Goal: Check status: Check status

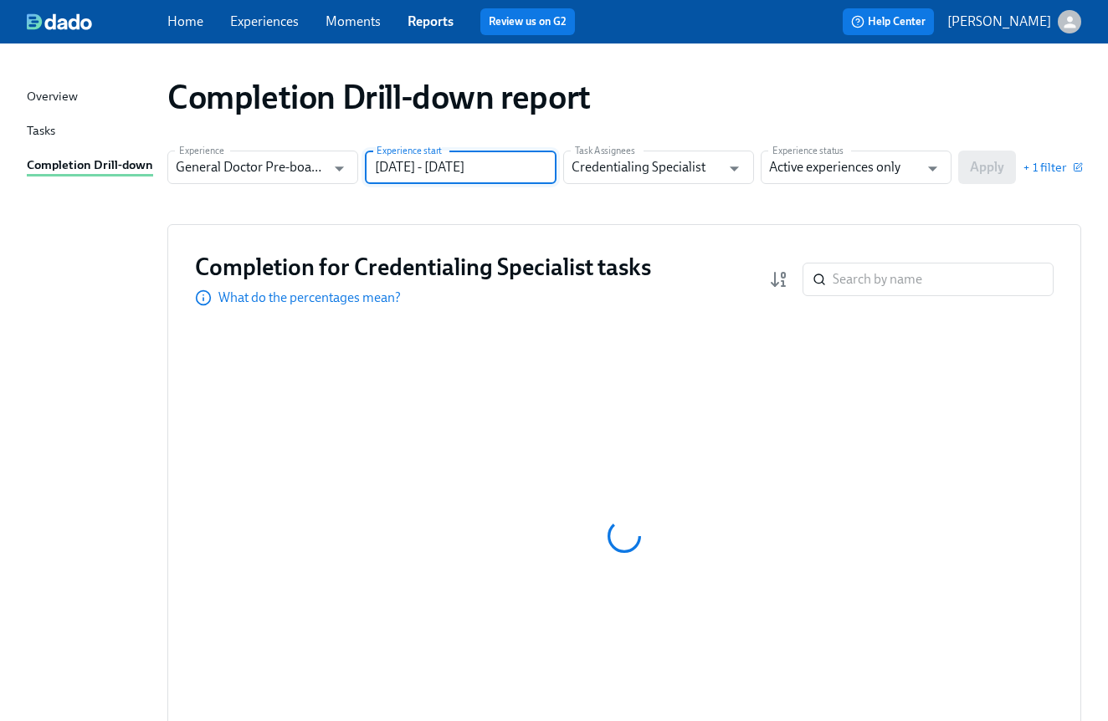
drag, startPoint x: 467, startPoint y: 169, endPoint x: 539, endPoint y: 175, distance: 72.2
click at [539, 175] on input "[DATE] - [DATE]" at bounding box center [460, 167] width 191 height 33
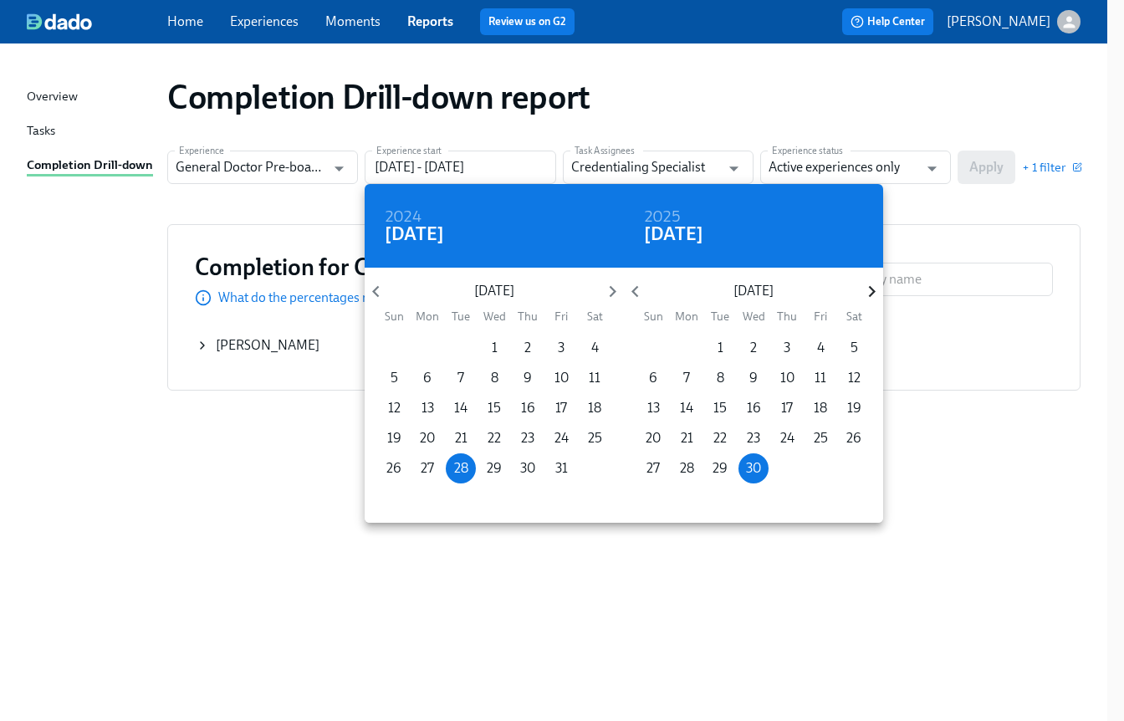
click at [868, 293] on icon "button" at bounding box center [872, 291] width 23 height 23
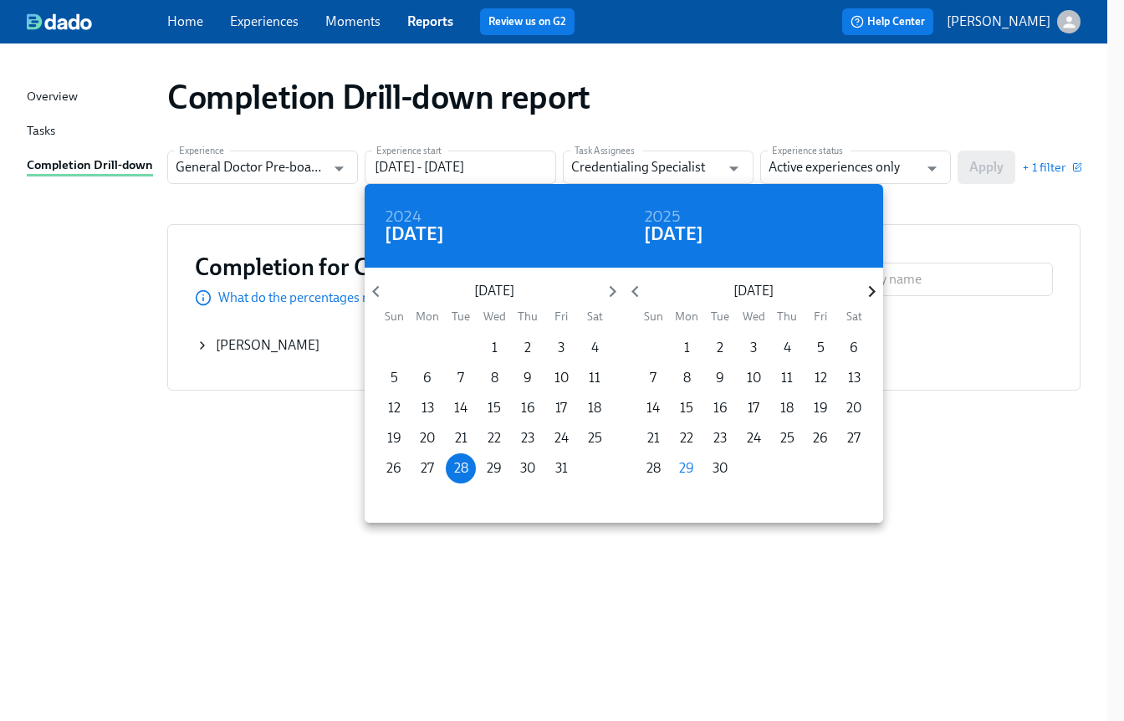
click at [868, 291] on icon "button" at bounding box center [872, 291] width 23 height 23
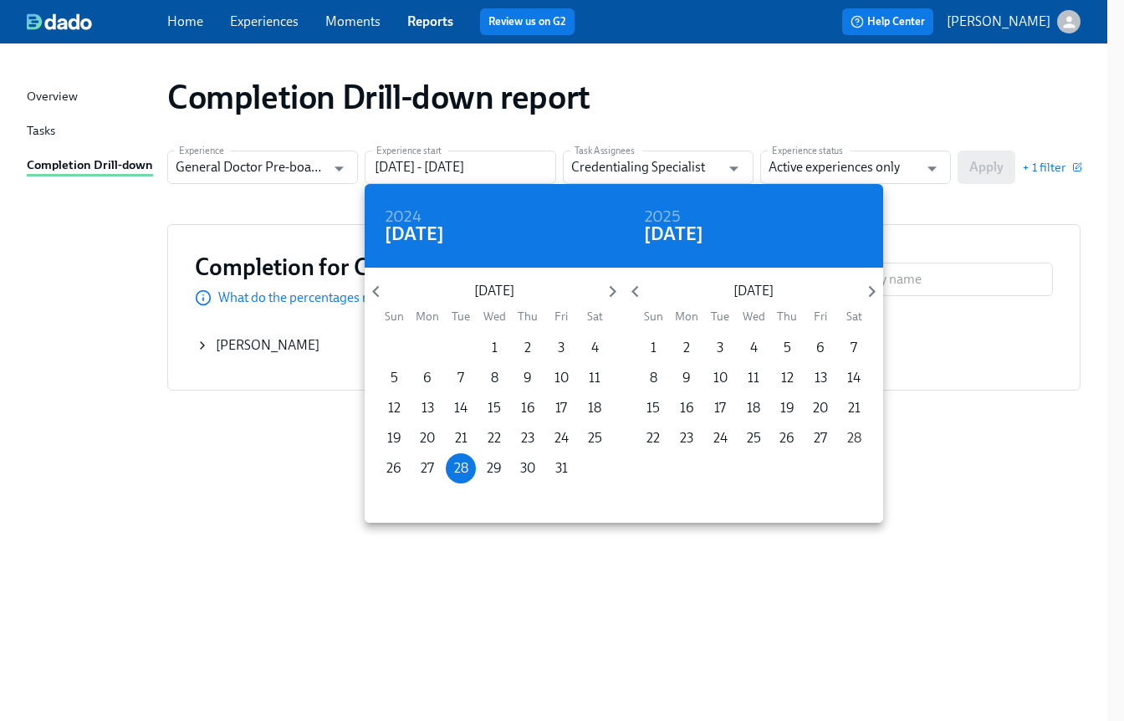
click at [851, 443] on p "28" at bounding box center [854, 438] width 14 height 18
type input "[DATE] - [DATE]"
click at [967, 165] on div at bounding box center [562, 360] width 1124 height 721
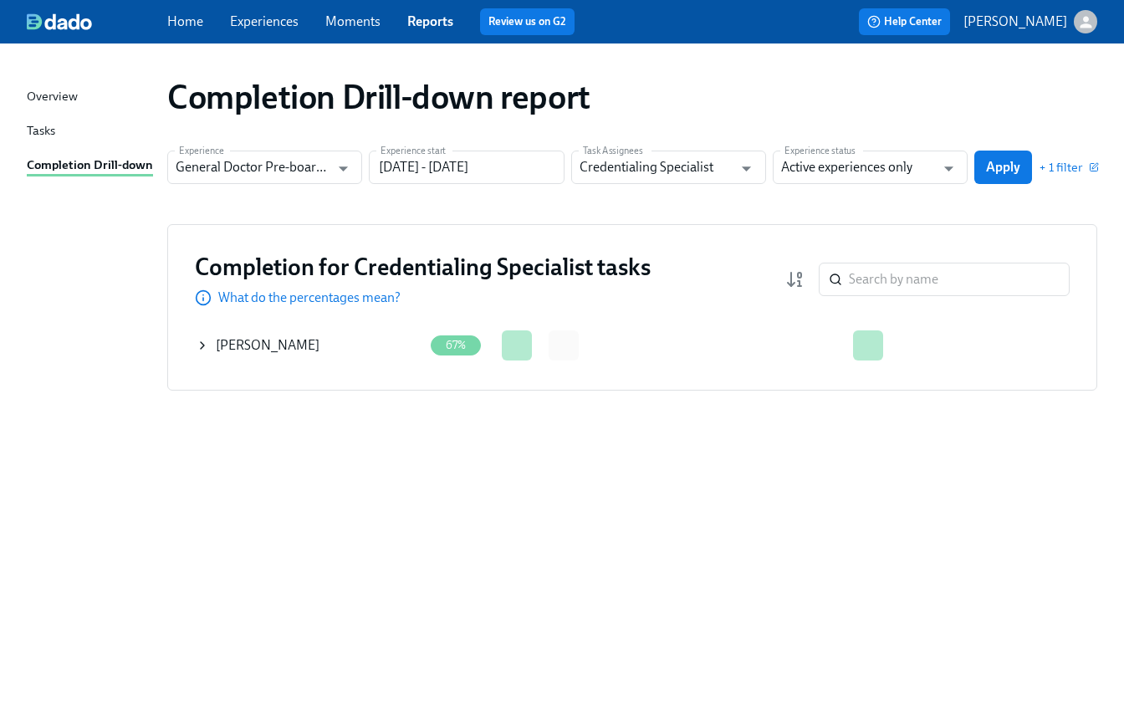
click at [204, 348] on icon at bounding box center [202, 345] width 13 height 13
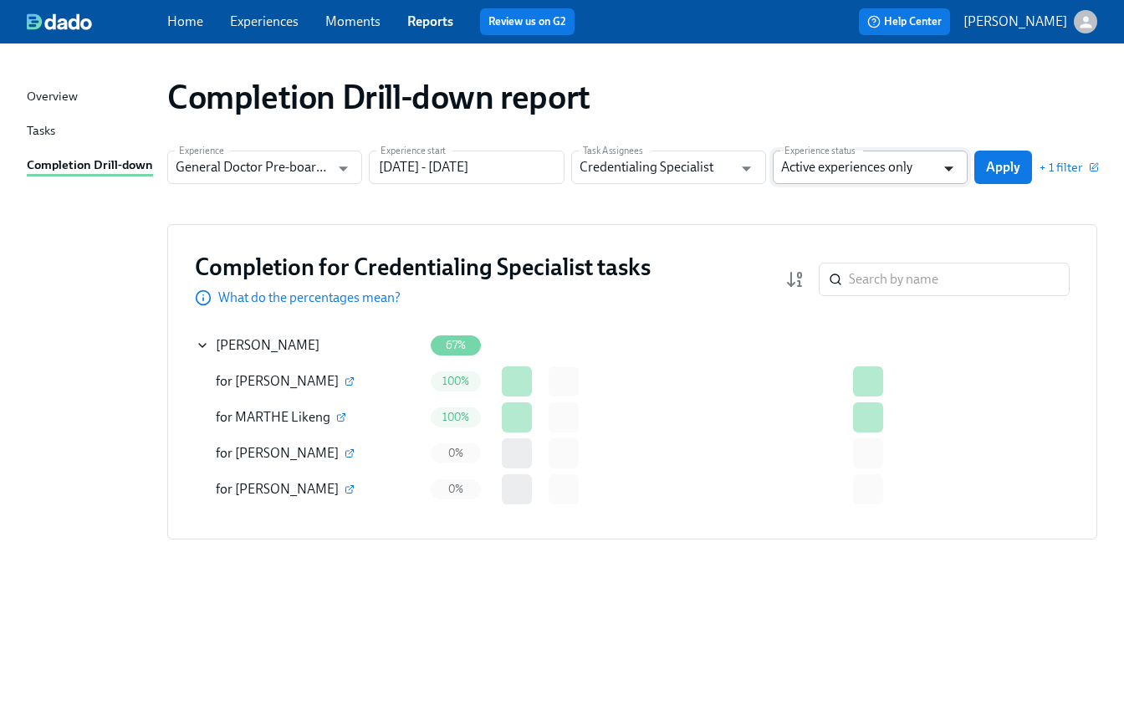
click at [947, 166] on icon "Open" at bounding box center [949, 168] width 23 height 23
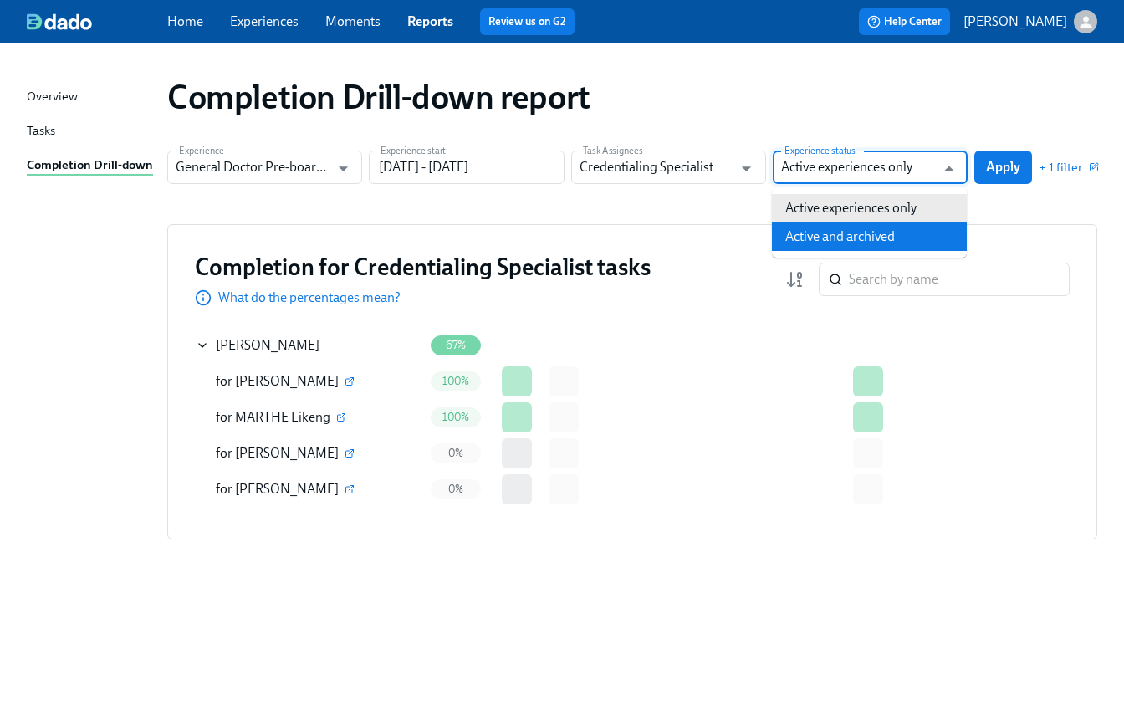
click at [830, 229] on li "Active and archived" at bounding box center [869, 237] width 195 height 28
type input "Active and archived"
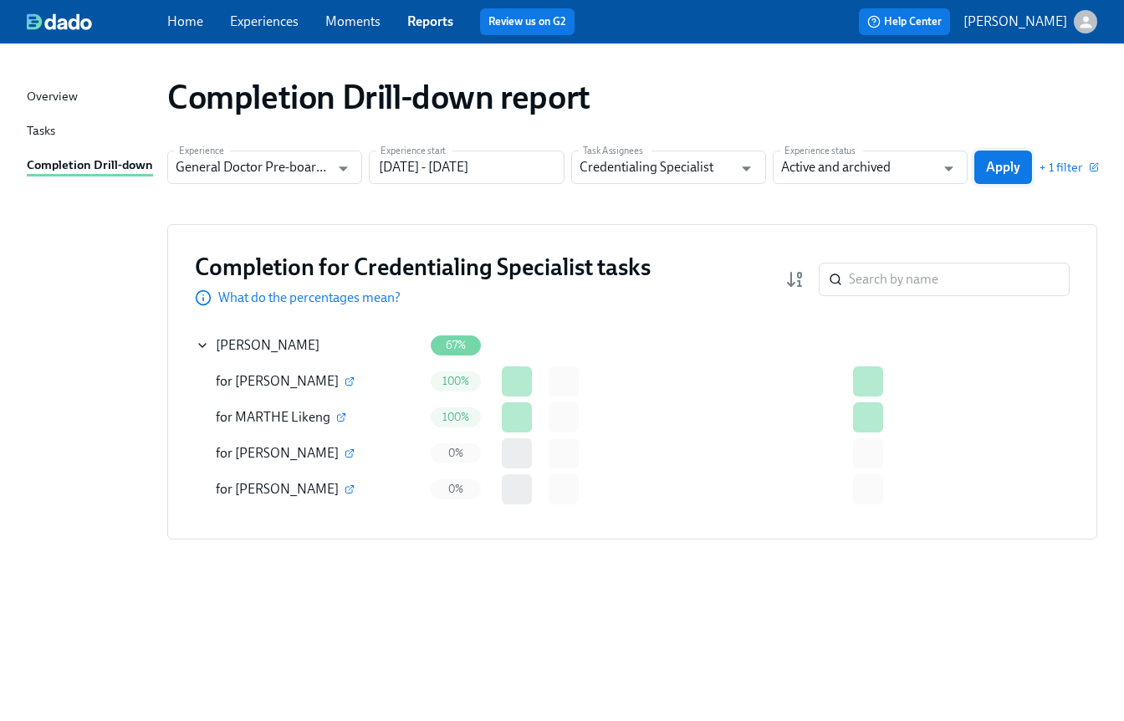
click at [1001, 179] on button "Apply" at bounding box center [1004, 167] width 58 height 33
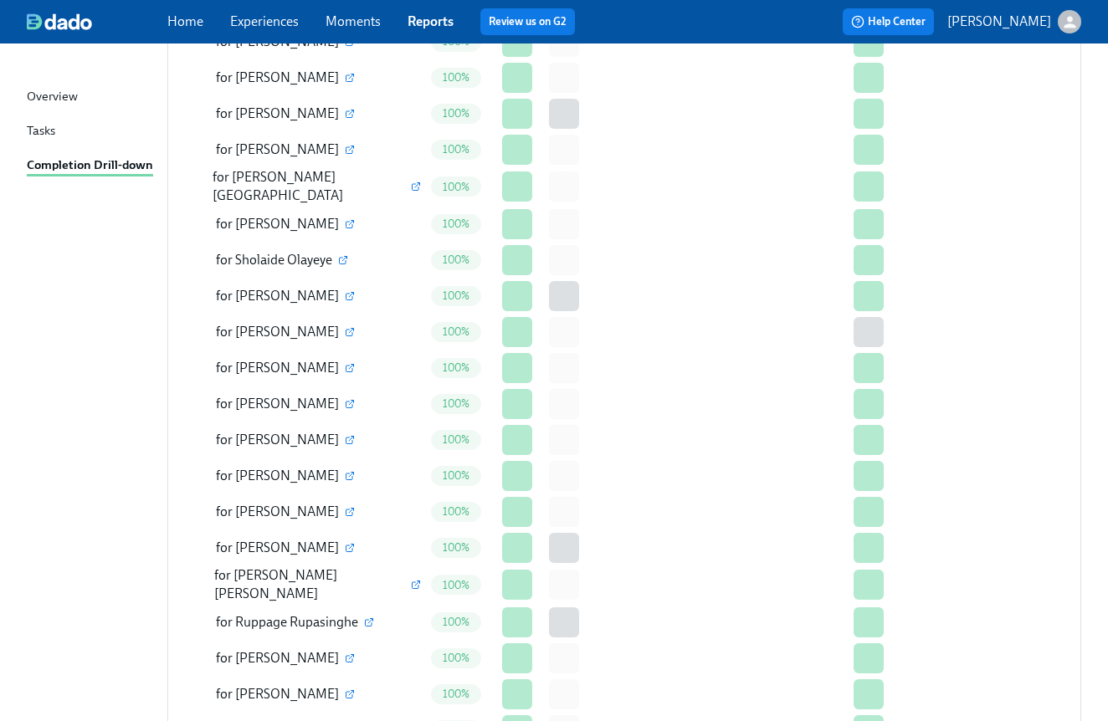
scroll to position [3011, 0]
